Goal: Information Seeking & Learning: Learn about a topic

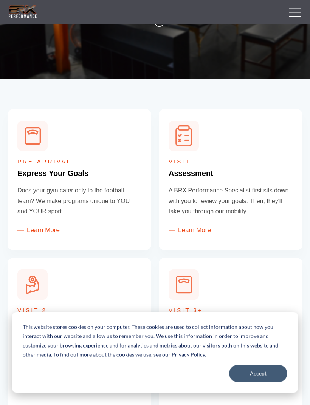
scroll to position [197, 0]
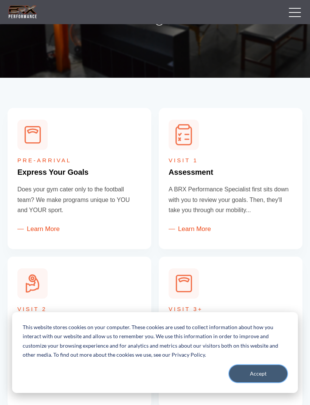
click at [254, 383] on button "Accept" at bounding box center [258, 373] width 58 height 17
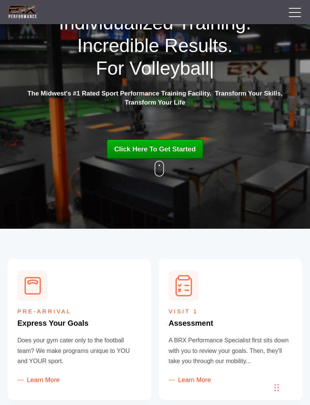
scroll to position [0, 0]
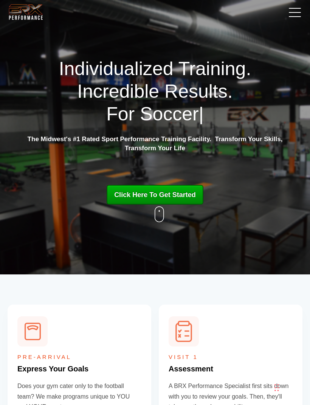
click at [175, 196] on span "Click Here To Get Started" at bounding box center [155, 195] width 82 height 8
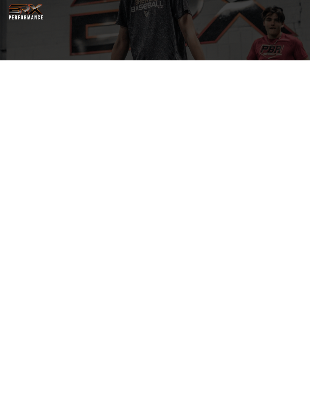
select select "**"
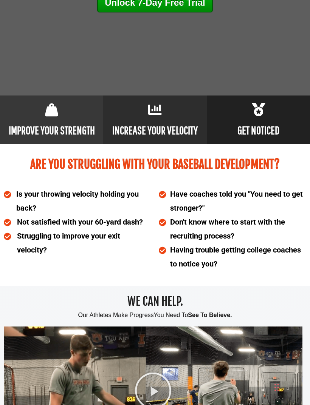
scroll to position [294, 0]
click at [34, 137] on b "IMPROVE YOUR STRENGTH" at bounding box center [52, 130] width 86 height 13
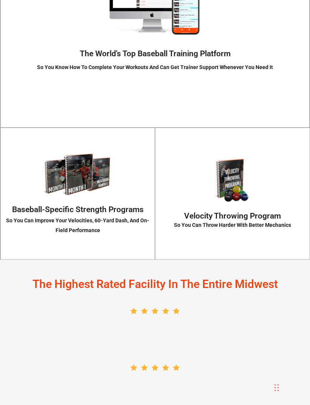
scroll to position [1165, 0]
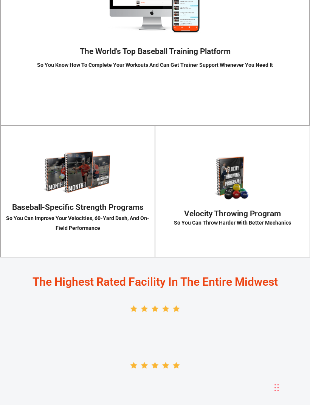
click at [159, 206] on div "Velocity Throwing Program So You Can Throw Harder With Better Mechanics VELOCIT…" at bounding box center [232, 191] width 155 height 132
click at [141, 210] on div "Baseball-Specific Strength Programs So You Can Improve Your Velocities, 60-Yard…" at bounding box center [77, 191] width 155 height 132
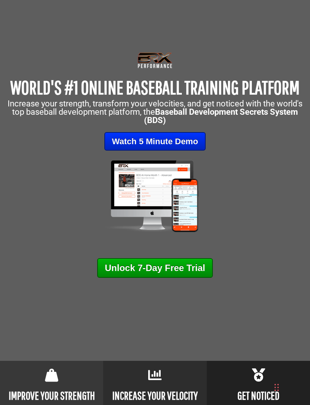
scroll to position [0, 0]
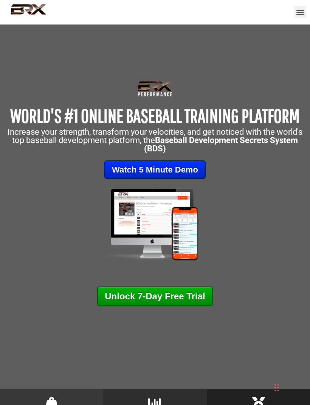
click at [188, 179] on link "Watch 5 Minute Demo" at bounding box center [154, 170] width 101 height 19
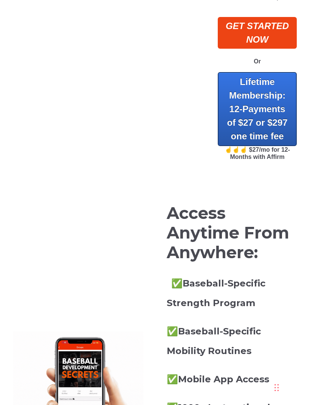
scroll to position [267, 0]
